Goal: Find specific page/section: Find specific page/section

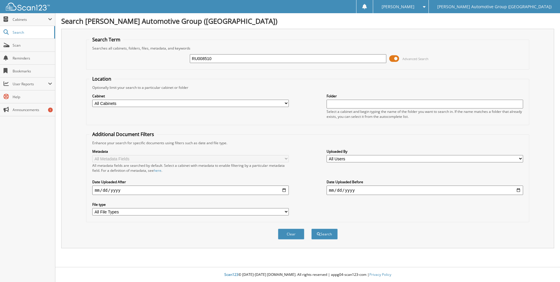
type input "RU008510"
click at [311, 228] on button "Search" at bounding box center [324, 233] width 26 height 11
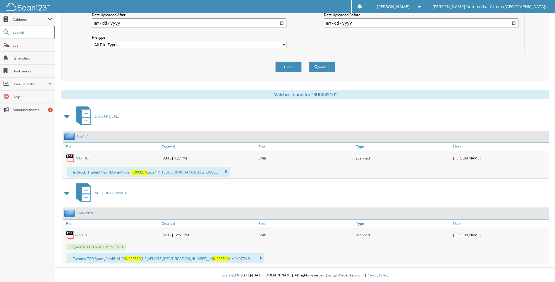
scroll to position [168, 0]
click at [86, 212] on link "AMS 2025" at bounding box center [84, 212] width 17 height 5
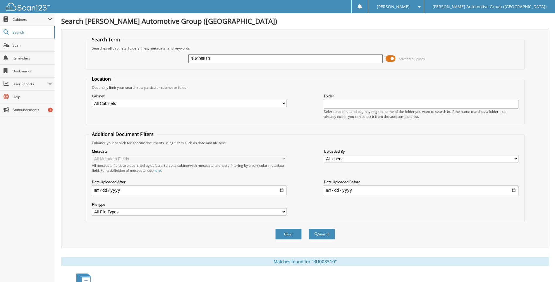
drag, startPoint x: 217, startPoint y: 59, endPoint x: 158, endPoint y: 49, distance: 59.7
click at [144, 51] on div "RU008510 Advanced Search" at bounding box center [305, 59] width 432 height 16
type input "SRB00023"
click at [309, 228] on button "Search" at bounding box center [322, 233] width 26 height 11
drag, startPoint x: 220, startPoint y: 57, endPoint x: 139, endPoint y: 56, distance: 81.1
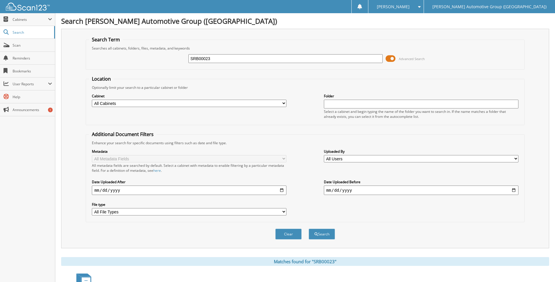
click at [139, 56] on div "SRB00023 Advanced Search" at bounding box center [305, 59] width 432 height 16
type input "SEA29934"
click at [309, 228] on button "Search" at bounding box center [322, 233] width 26 height 11
drag, startPoint x: 226, startPoint y: 55, endPoint x: 123, endPoint y: 54, distance: 103.3
click at [123, 54] on div "SEA29934 Advanced Search" at bounding box center [305, 59] width 432 height 16
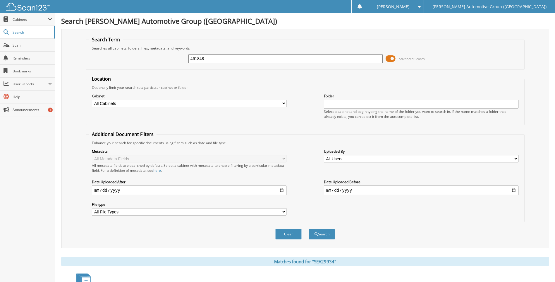
type input "461848"
click at [309, 228] on button "Search" at bounding box center [322, 233] width 26 height 11
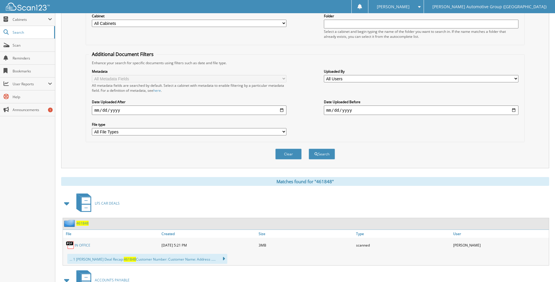
scroll to position [117, 0]
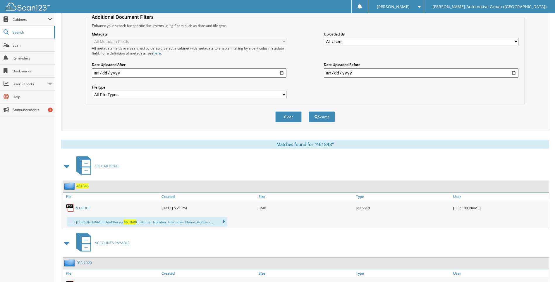
click at [80, 185] on span "461848" at bounding box center [82, 185] width 12 height 5
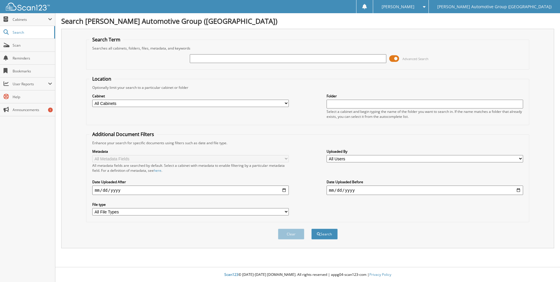
click at [203, 58] on input "text" at bounding box center [288, 58] width 196 height 9
type input "351717"
click at [311, 228] on button "Search" at bounding box center [324, 233] width 26 height 11
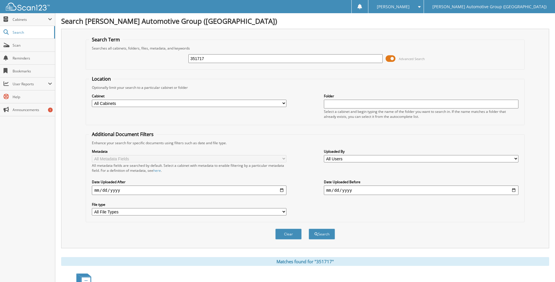
click at [392, 56] on span at bounding box center [391, 58] width 10 height 9
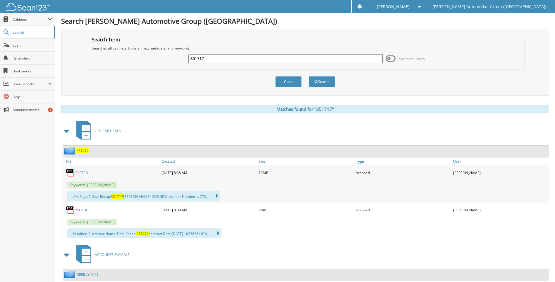
click at [81, 150] on span "351717" at bounding box center [82, 150] width 12 height 5
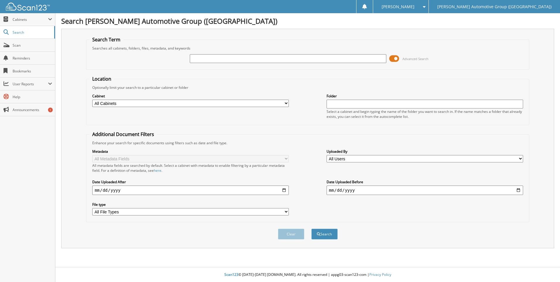
click at [397, 59] on span at bounding box center [394, 58] width 10 height 9
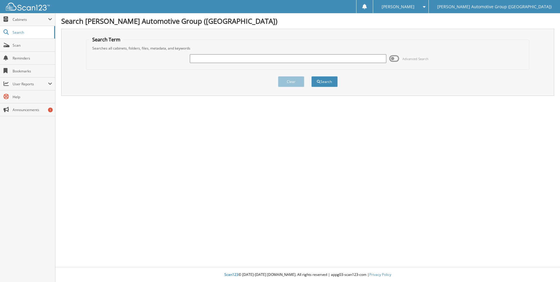
click at [196, 61] on input "text" at bounding box center [288, 58] width 196 height 9
type input "D"
type input "SGC05976"
click at [311, 76] on button "Search" at bounding box center [324, 81] width 26 height 11
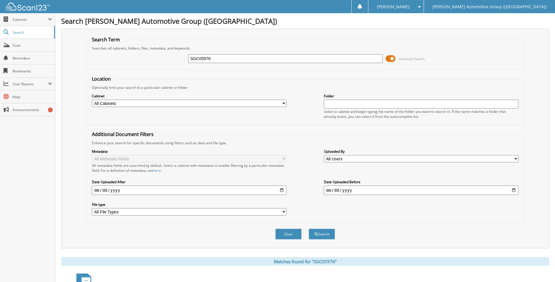
click at [390, 56] on span at bounding box center [391, 58] width 10 height 9
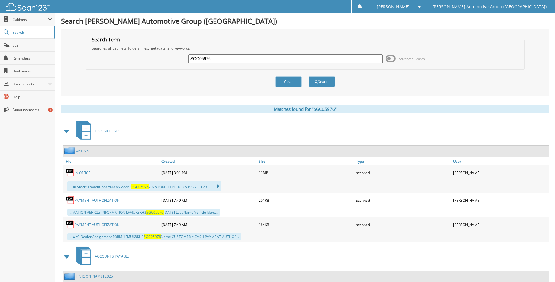
drag, startPoint x: 219, startPoint y: 57, endPoint x: 179, endPoint y: 57, distance: 40.1
click at [179, 57] on div "SGC05976 Advanced Search" at bounding box center [305, 59] width 432 height 16
type input "SG506404"
click at [309, 76] on button "Search" at bounding box center [322, 81] width 26 height 11
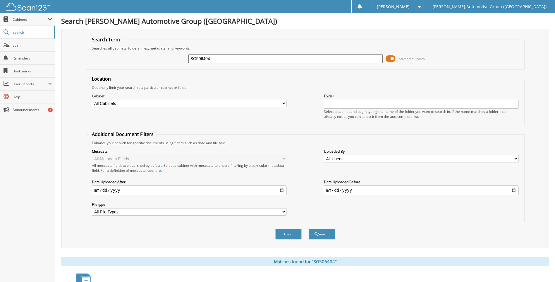
click at [394, 60] on span at bounding box center [391, 58] width 10 height 9
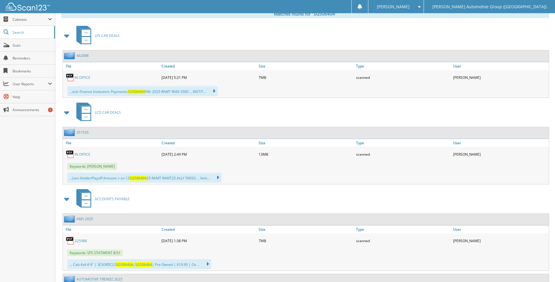
scroll to position [71, 0]
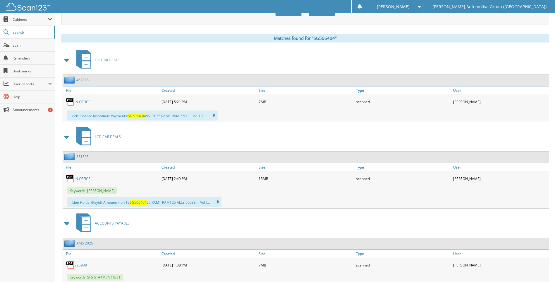
click at [88, 157] on link "351535" at bounding box center [82, 156] width 12 height 5
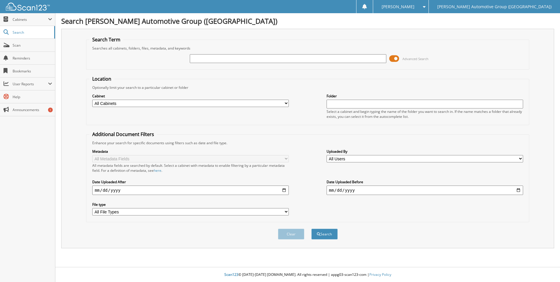
click at [398, 57] on span at bounding box center [394, 58] width 10 height 9
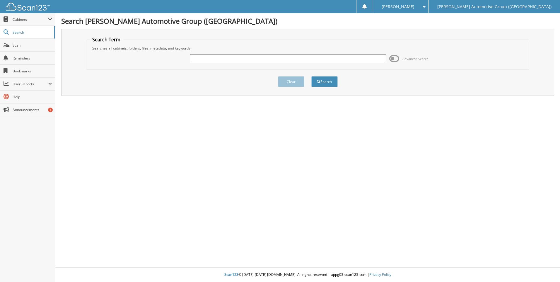
click at [217, 57] on input "text" at bounding box center [288, 58] width 196 height 9
type input "SFB98147"
click at [311, 76] on button "Search" at bounding box center [324, 81] width 26 height 11
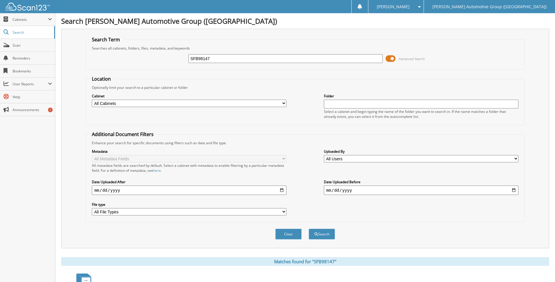
click at [390, 61] on span at bounding box center [391, 58] width 10 height 9
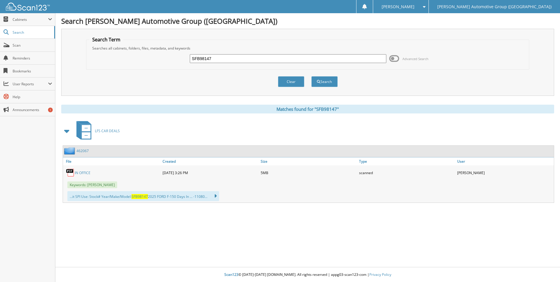
drag, startPoint x: 201, startPoint y: 60, endPoint x: 149, endPoint y: 64, distance: 52.0
click at [151, 64] on div "SFB98147 Advanced Search" at bounding box center [307, 59] width 436 height 16
type input "NF354383"
click at [311, 76] on button "Search" at bounding box center [324, 81] width 26 height 11
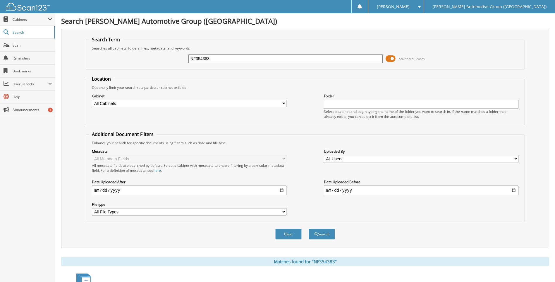
click at [394, 59] on span at bounding box center [391, 58] width 10 height 9
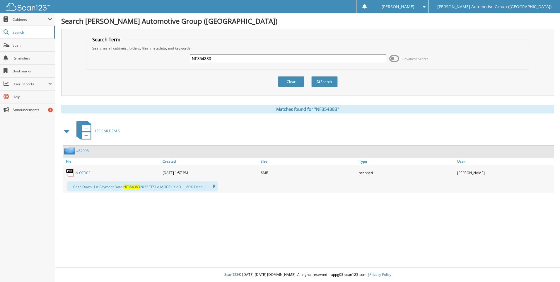
click at [83, 150] on link "462008" at bounding box center [82, 150] width 12 height 5
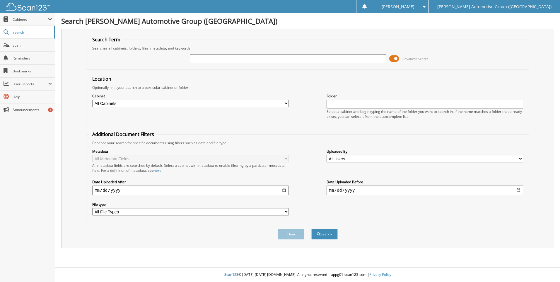
click at [395, 60] on span at bounding box center [394, 58] width 10 height 9
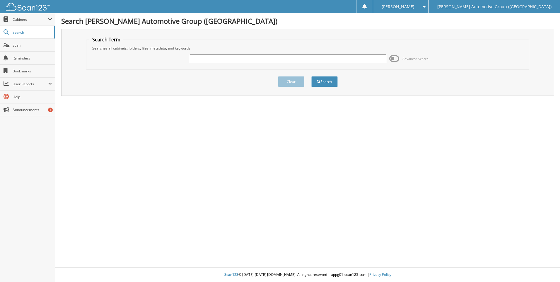
click at [195, 60] on input "text" at bounding box center [288, 58] width 196 height 9
type input "351281"
click at [311, 76] on button "Search" at bounding box center [324, 81] width 26 height 11
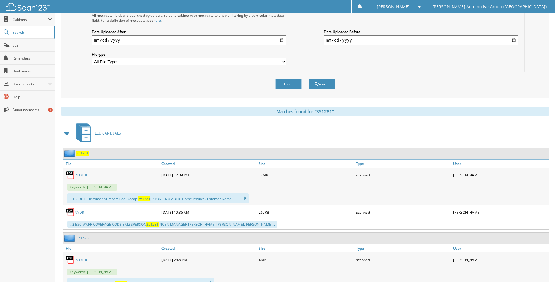
scroll to position [176, 0]
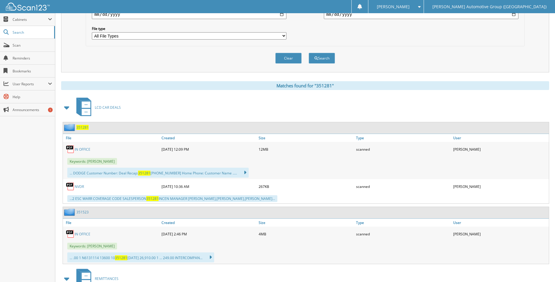
click at [80, 127] on span "351281" at bounding box center [82, 127] width 12 height 5
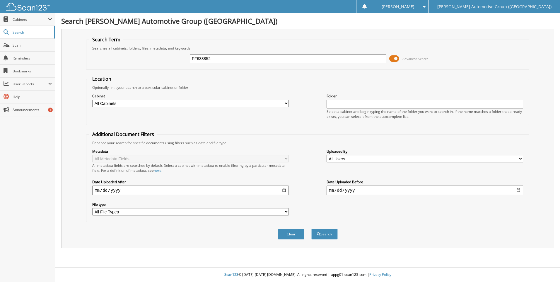
type input "FF633852"
click at [311, 228] on button "Search" at bounding box center [324, 233] width 26 height 11
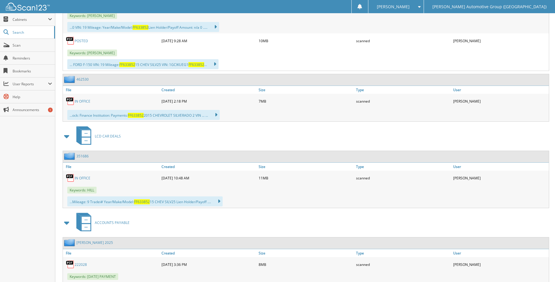
scroll to position [732, 0]
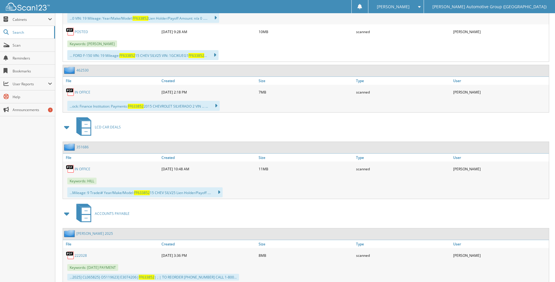
click at [80, 148] on link "351686" at bounding box center [82, 146] width 12 height 5
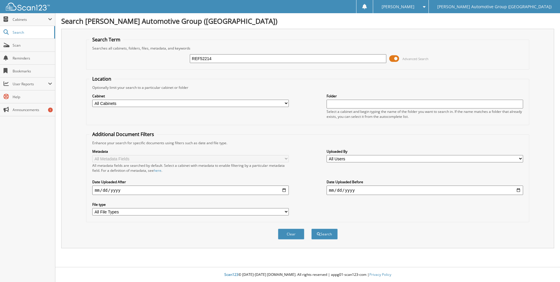
type input "REF52214"
click at [397, 58] on span at bounding box center [394, 58] width 10 height 9
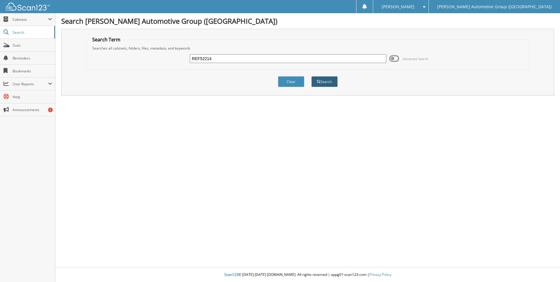
click at [332, 86] on button "Search" at bounding box center [324, 81] width 26 height 11
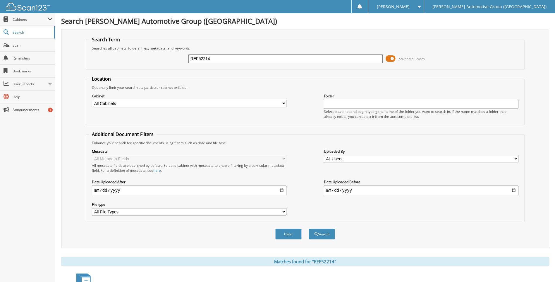
click at [389, 60] on span at bounding box center [391, 58] width 10 height 9
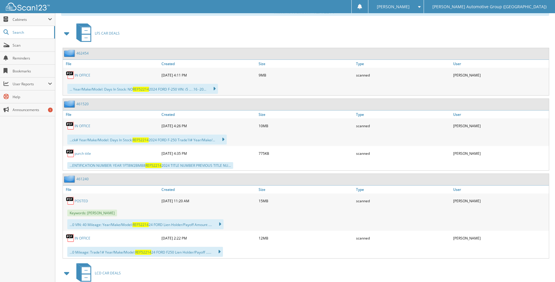
scroll to position [88, 0]
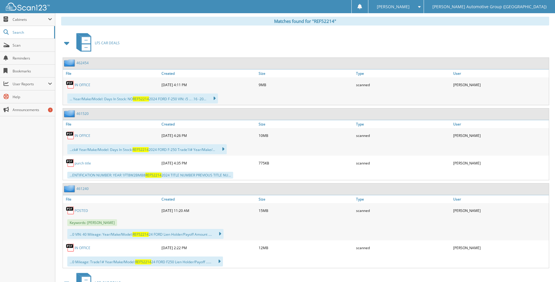
click at [82, 194] on div "461240" at bounding box center [306, 188] width 486 height 11
click at [81, 187] on link "461240" at bounding box center [82, 188] width 12 height 5
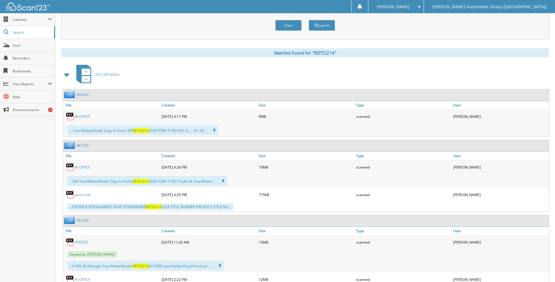
scroll to position [293, 0]
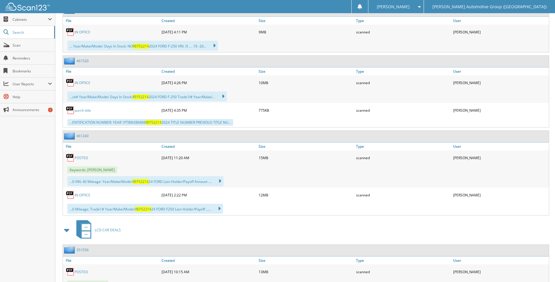
click at [81, 135] on link "461240" at bounding box center [82, 135] width 12 height 5
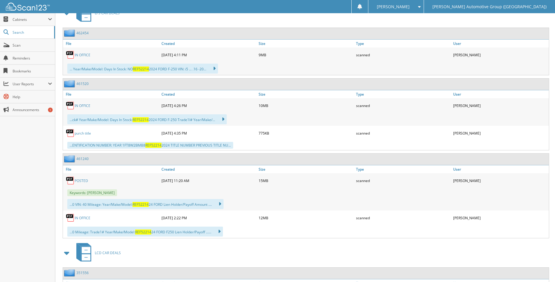
scroll to position [351, 0]
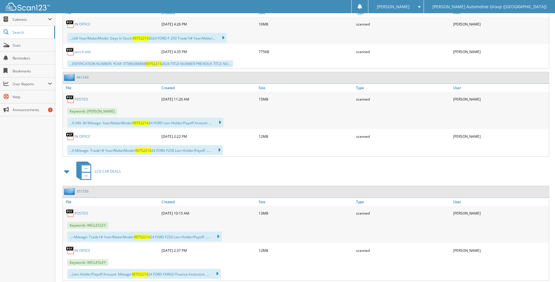
click at [80, 193] on link "351556" at bounding box center [82, 190] width 12 height 5
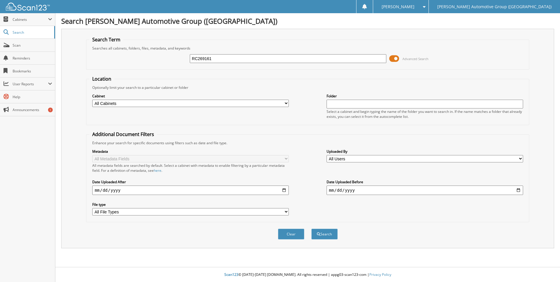
type input "RC269161"
click at [311, 228] on button "Search" at bounding box center [324, 233] width 26 height 11
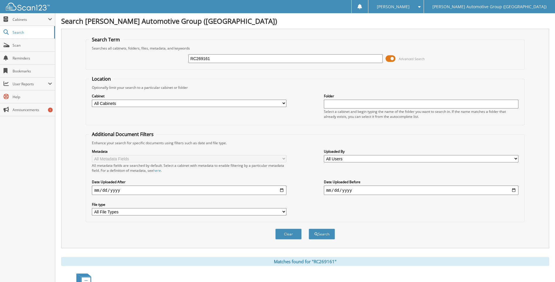
click at [390, 61] on span at bounding box center [391, 58] width 10 height 9
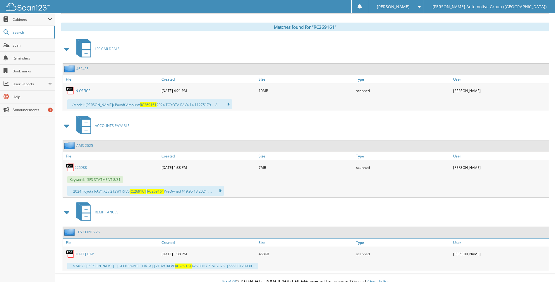
scroll to position [89, 0]
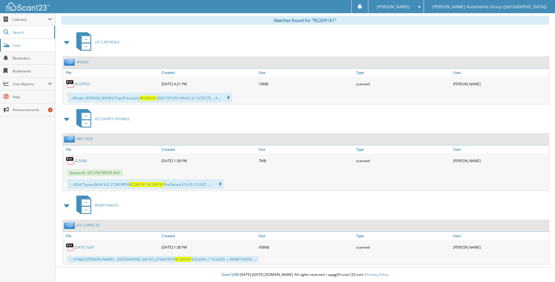
click at [21, 46] on span "Scan" at bounding box center [33, 45] width 40 height 5
